Goal: Task Accomplishment & Management: Manage account settings

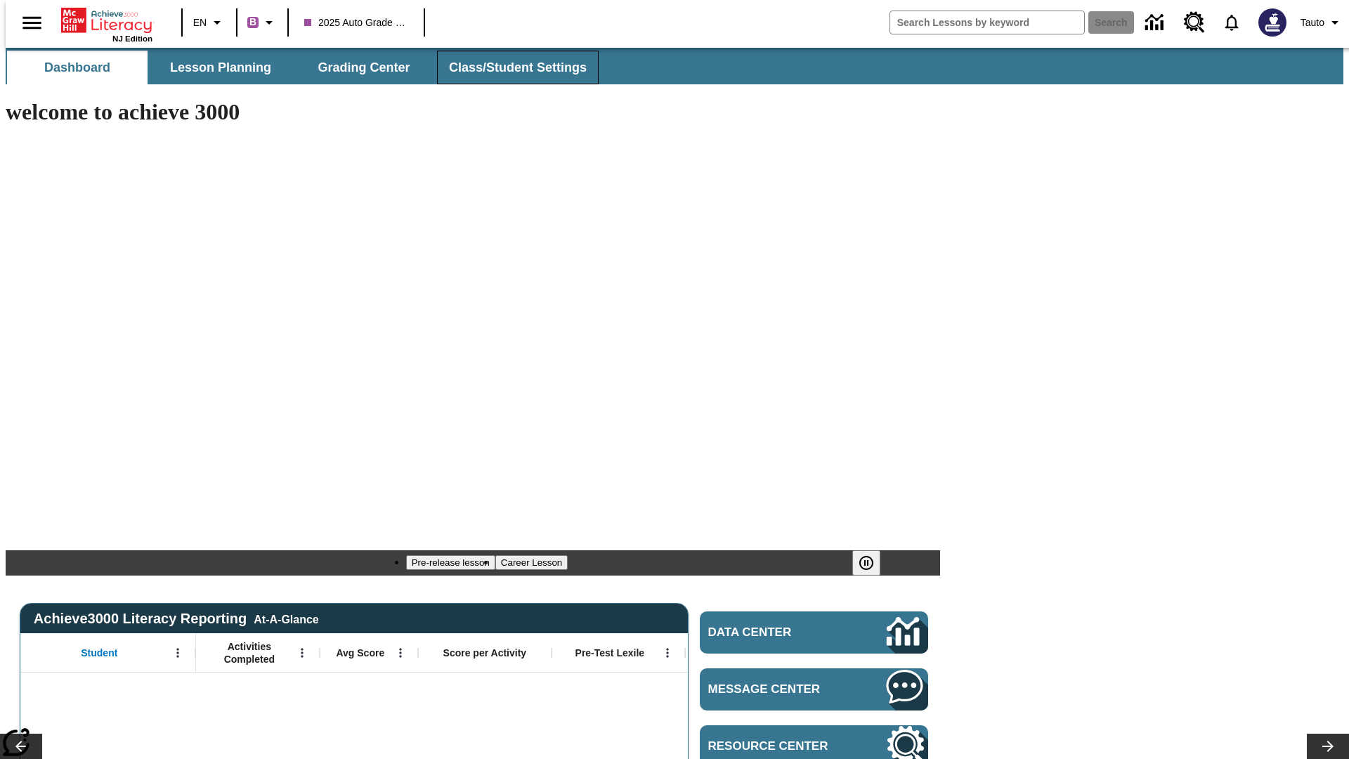
click at [510, 67] on span "Class/Student Settings" at bounding box center [518, 68] width 138 height 16
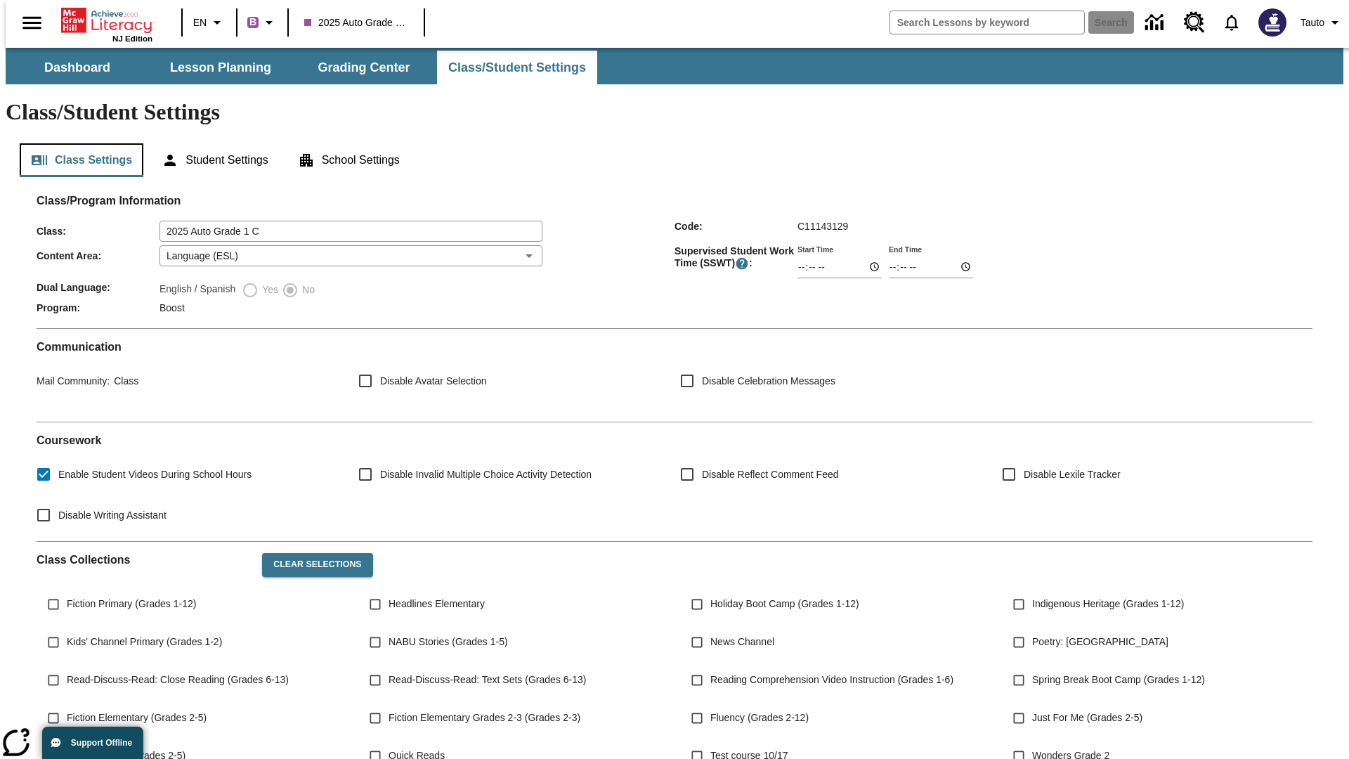
click at [76, 143] on button "Class Settings" at bounding box center [82, 160] width 124 height 34
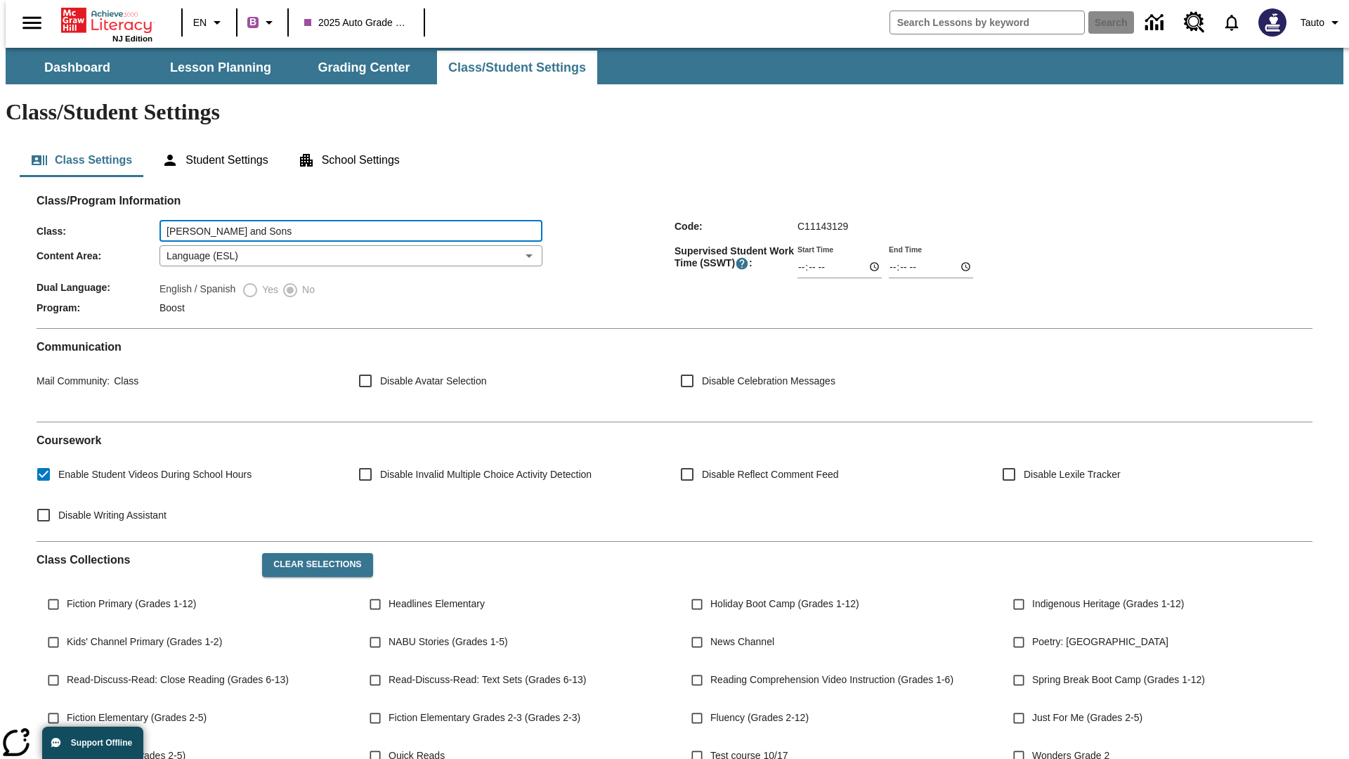
type input "[PERSON_NAME] and Sons"
type input "06:00"
type input "06:01"
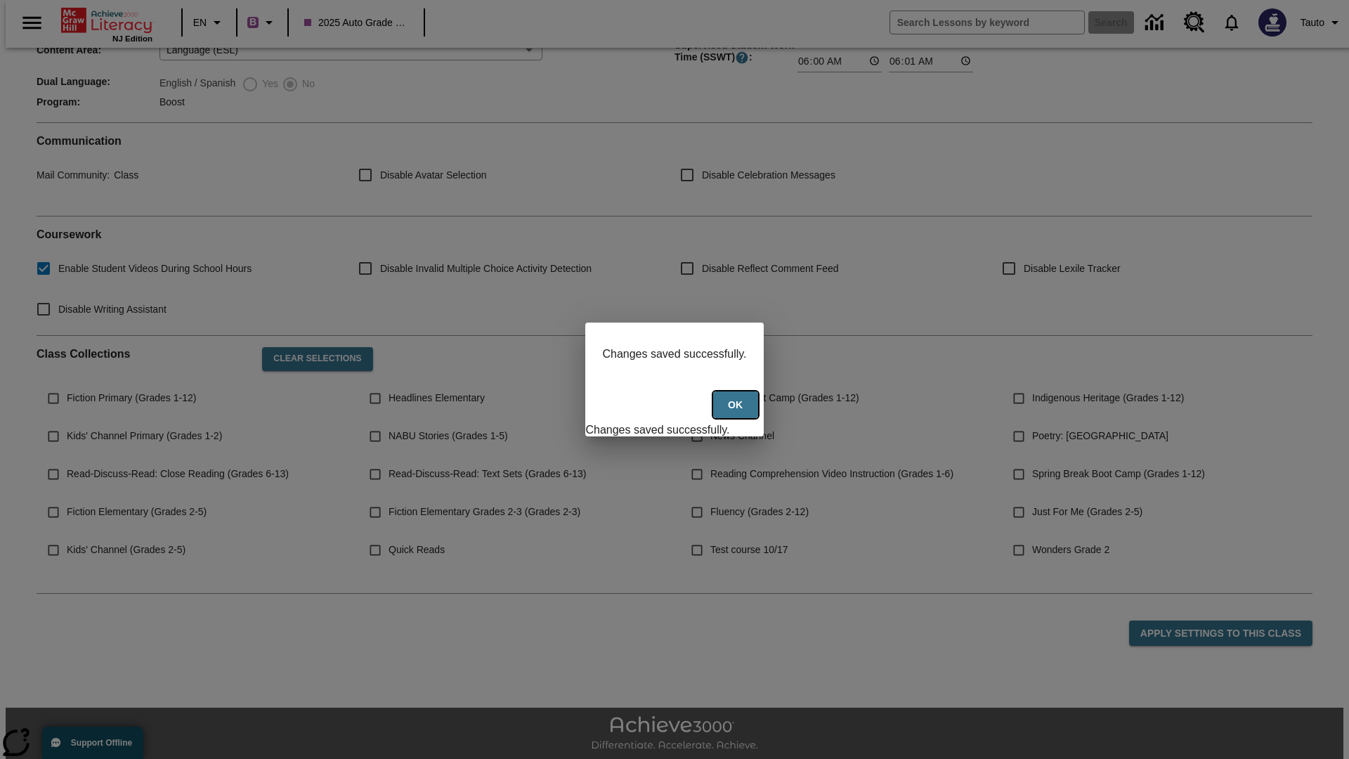
click at [737, 412] on button "Ok" at bounding box center [735, 404] width 45 height 27
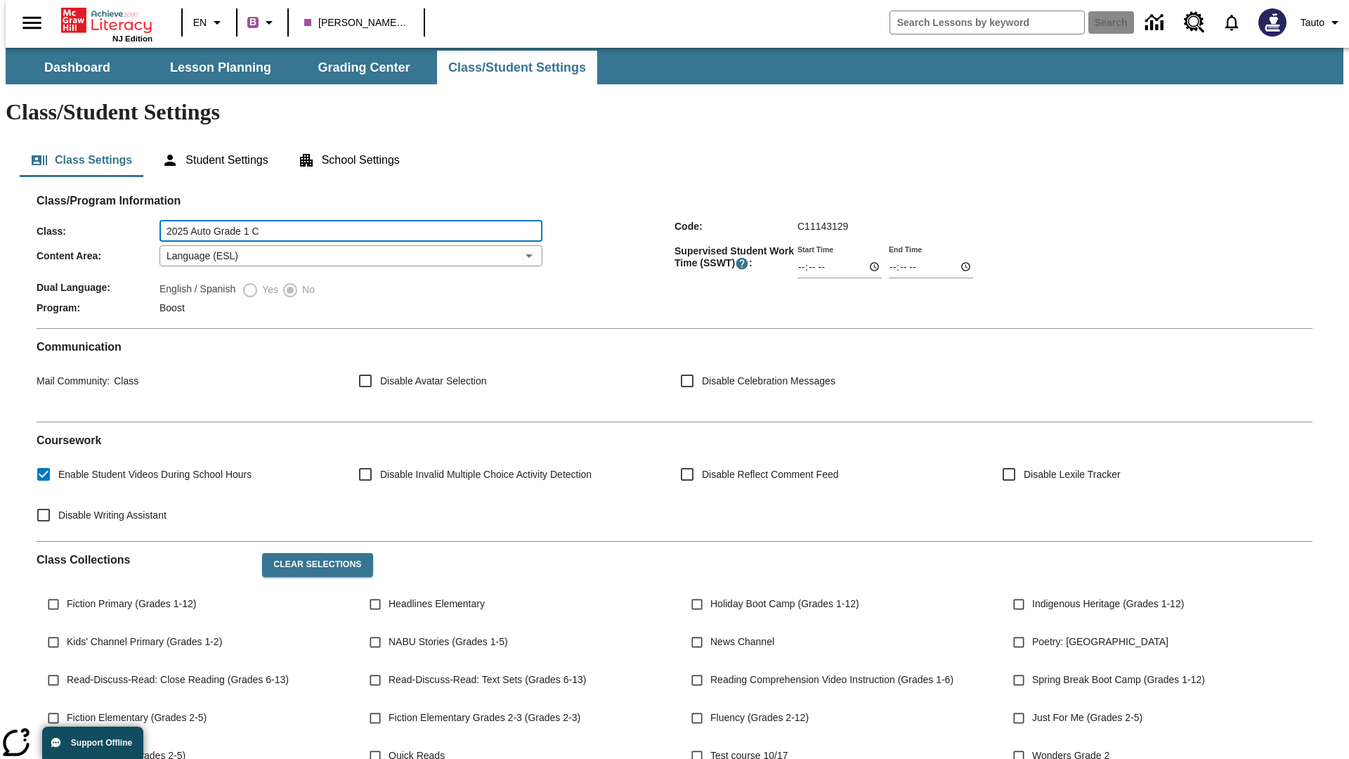
type input "2025 Auto Grade 1 C"
type input "06:00"
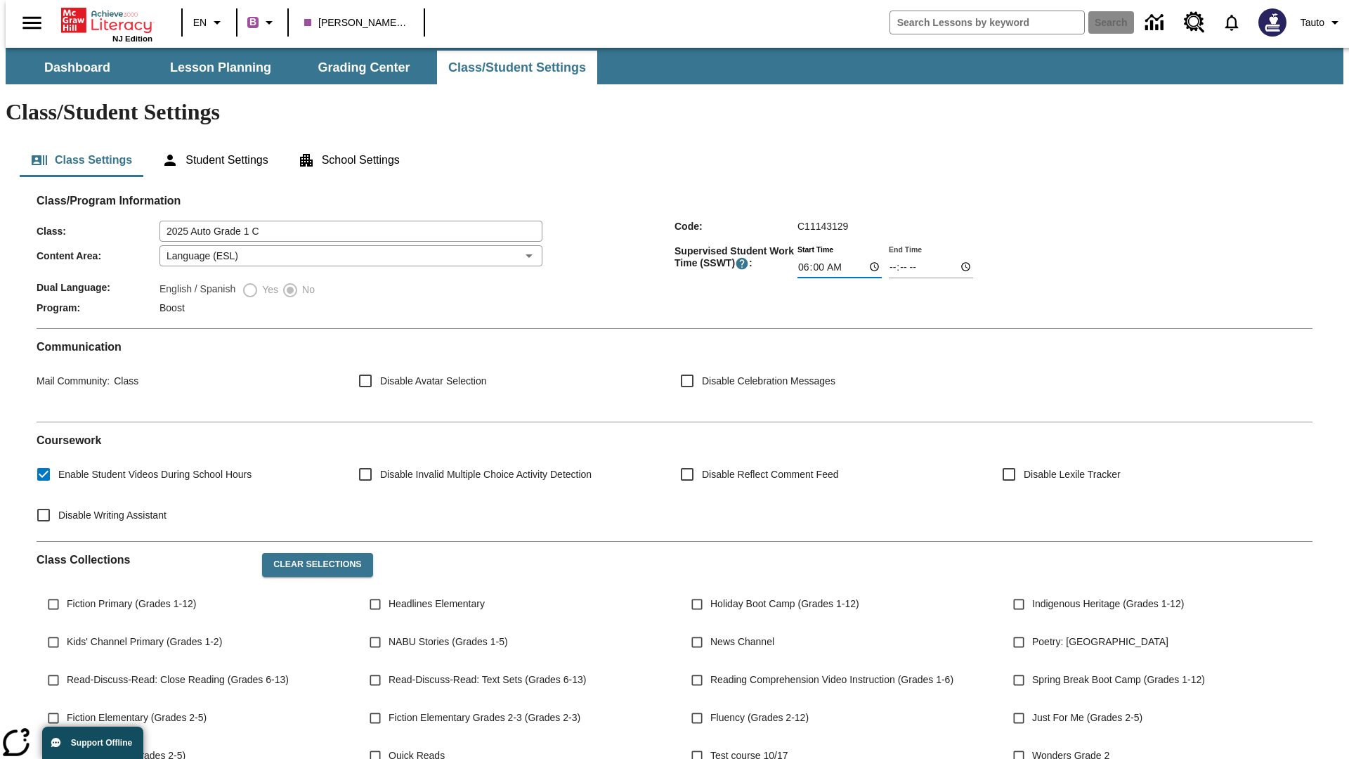
type input "06:01"
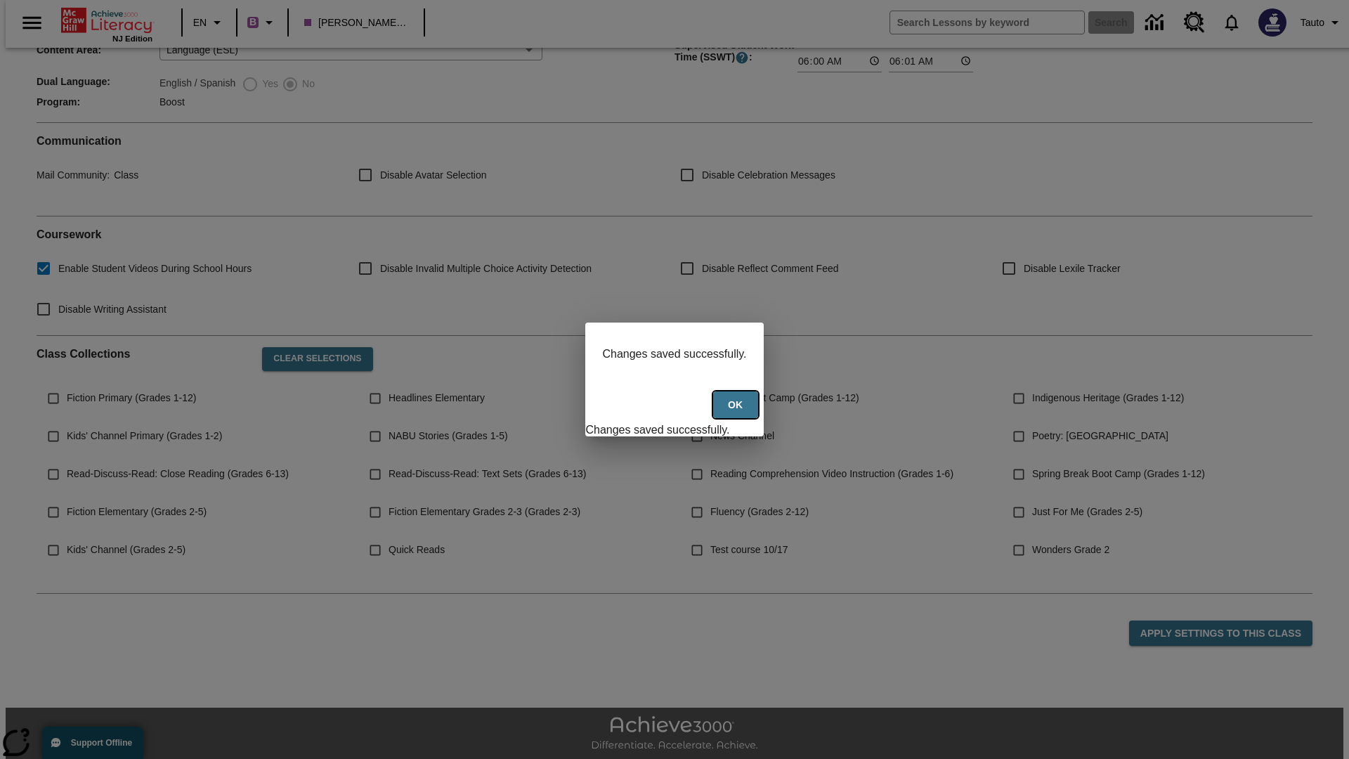
click at [737, 412] on button "Ok" at bounding box center [735, 404] width 45 height 27
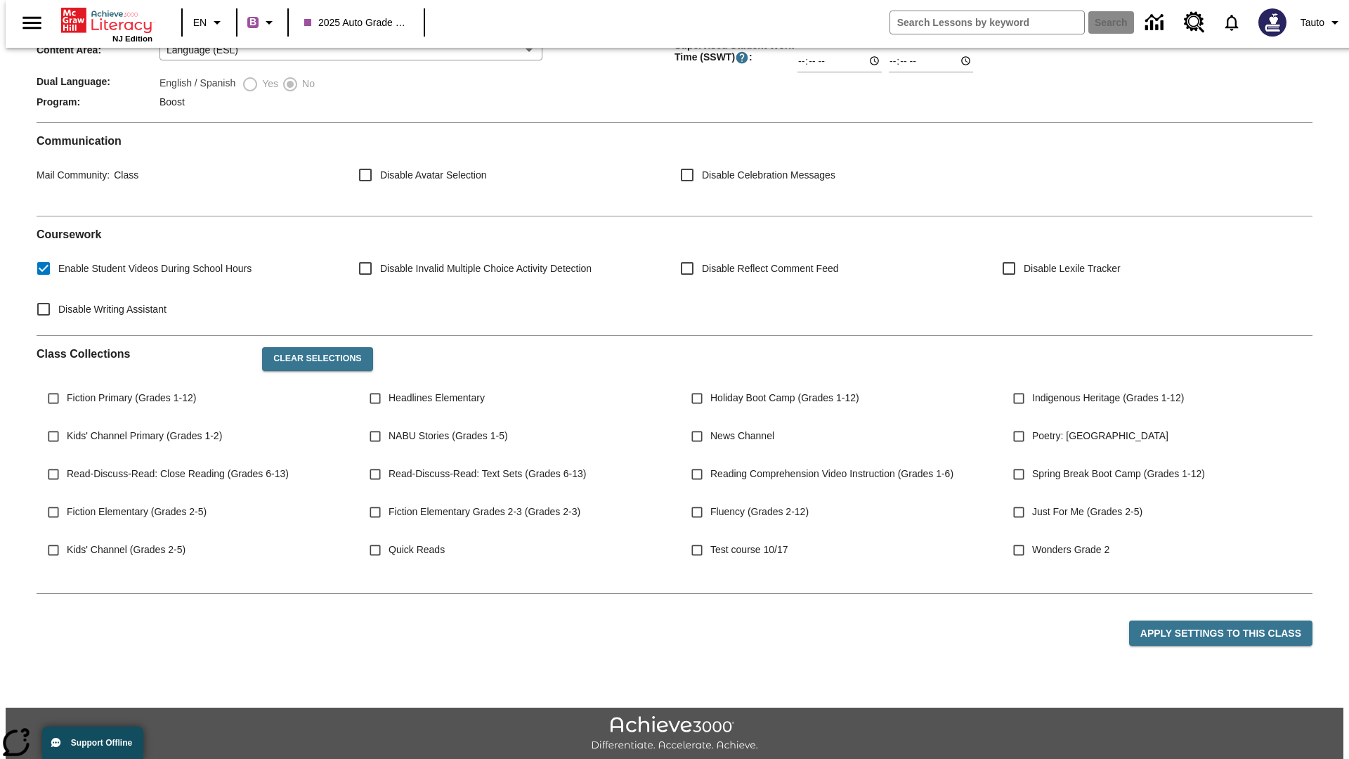
scroll to position [204, 0]
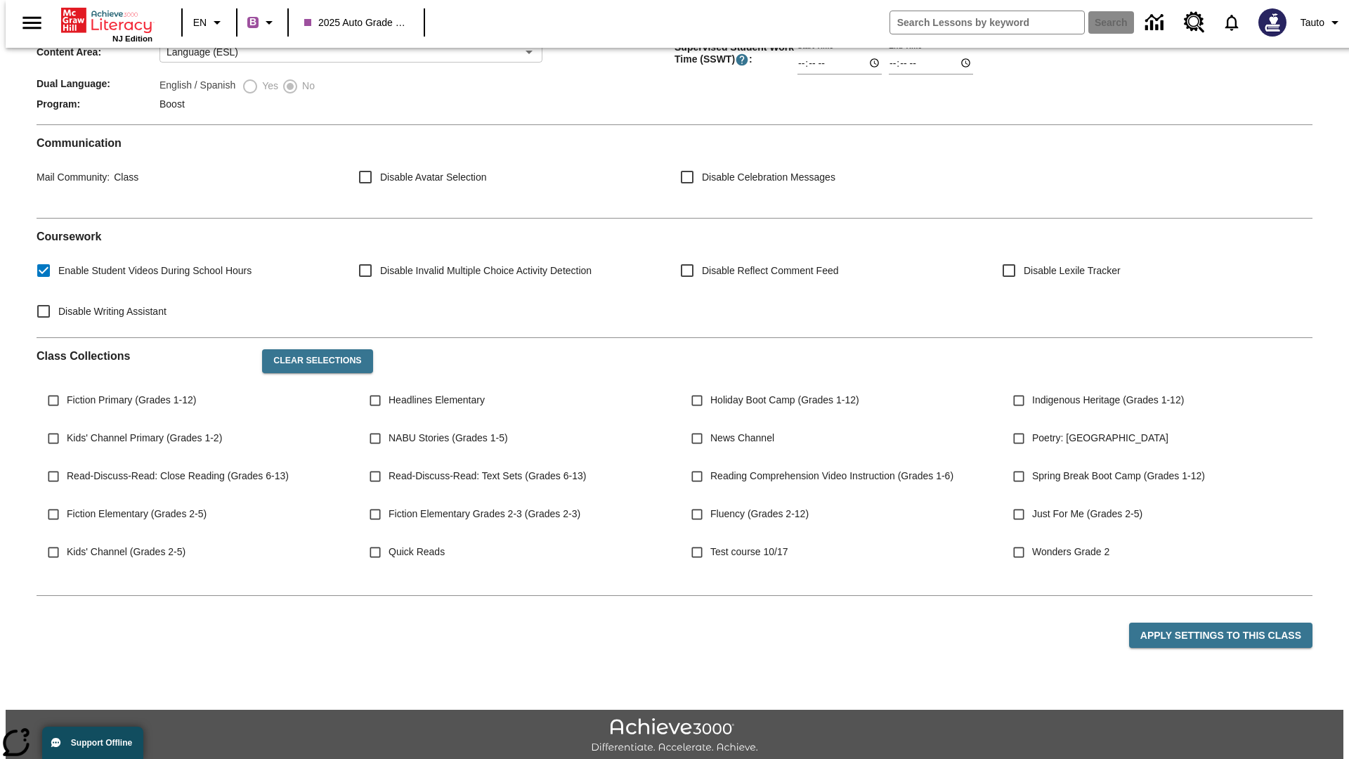
click at [346, 214] on body "Skip to main content NJ Edition EN B 2025 Auto Grade 1 C Search Tauto Dashboard…" at bounding box center [675, 322] width 1338 height 956
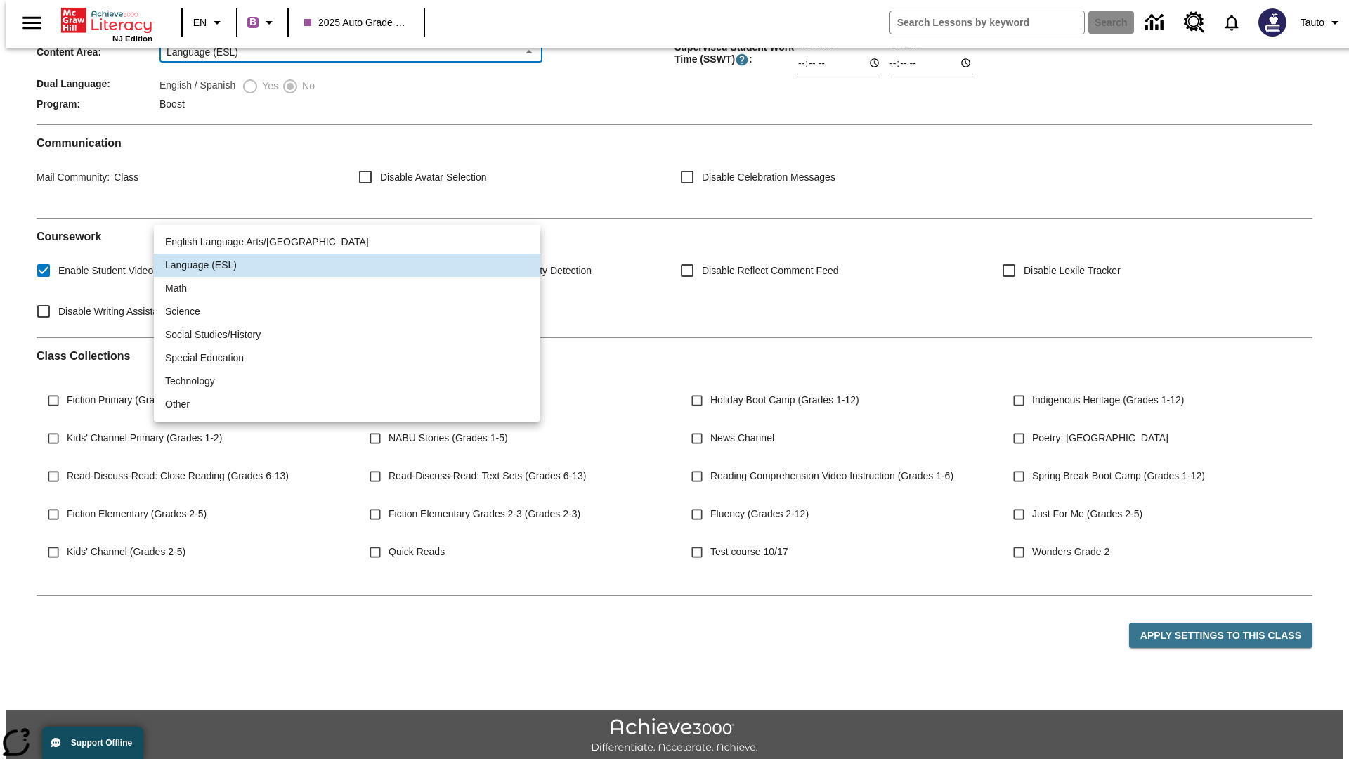
scroll to position [0, 0]
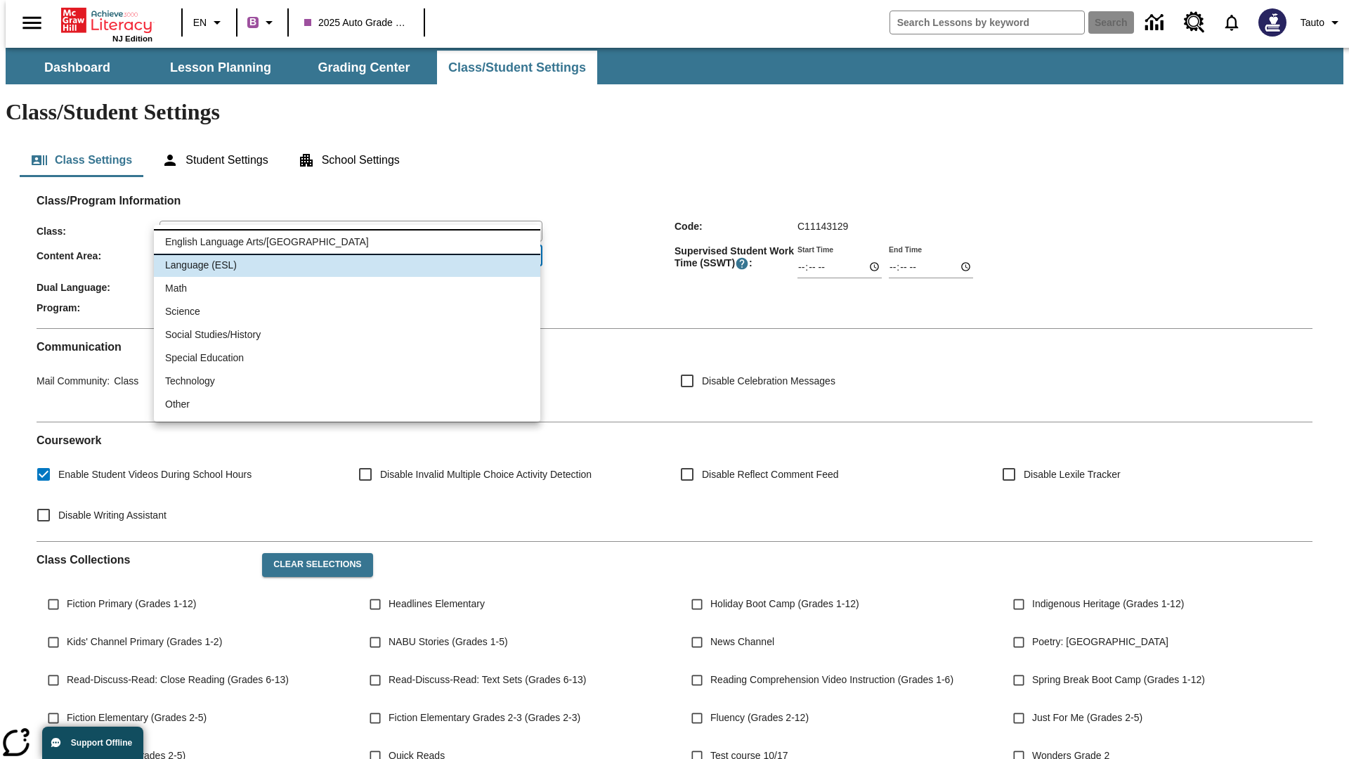
click at [347, 242] on li "English Language Arts/Reading" at bounding box center [347, 241] width 386 height 23
type input "1"
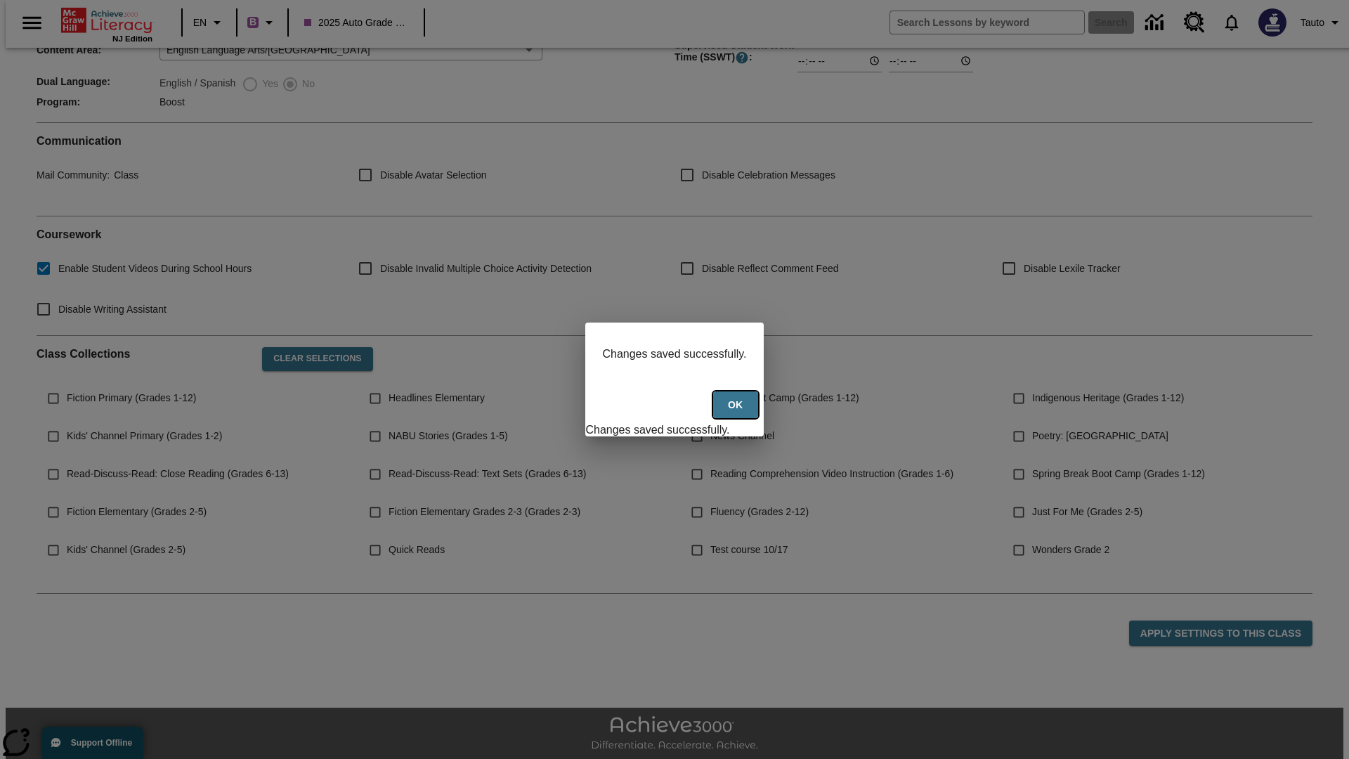
click at [737, 412] on button "Ok" at bounding box center [735, 404] width 45 height 27
